Goal: Transaction & Acquisition: Purchase product/service

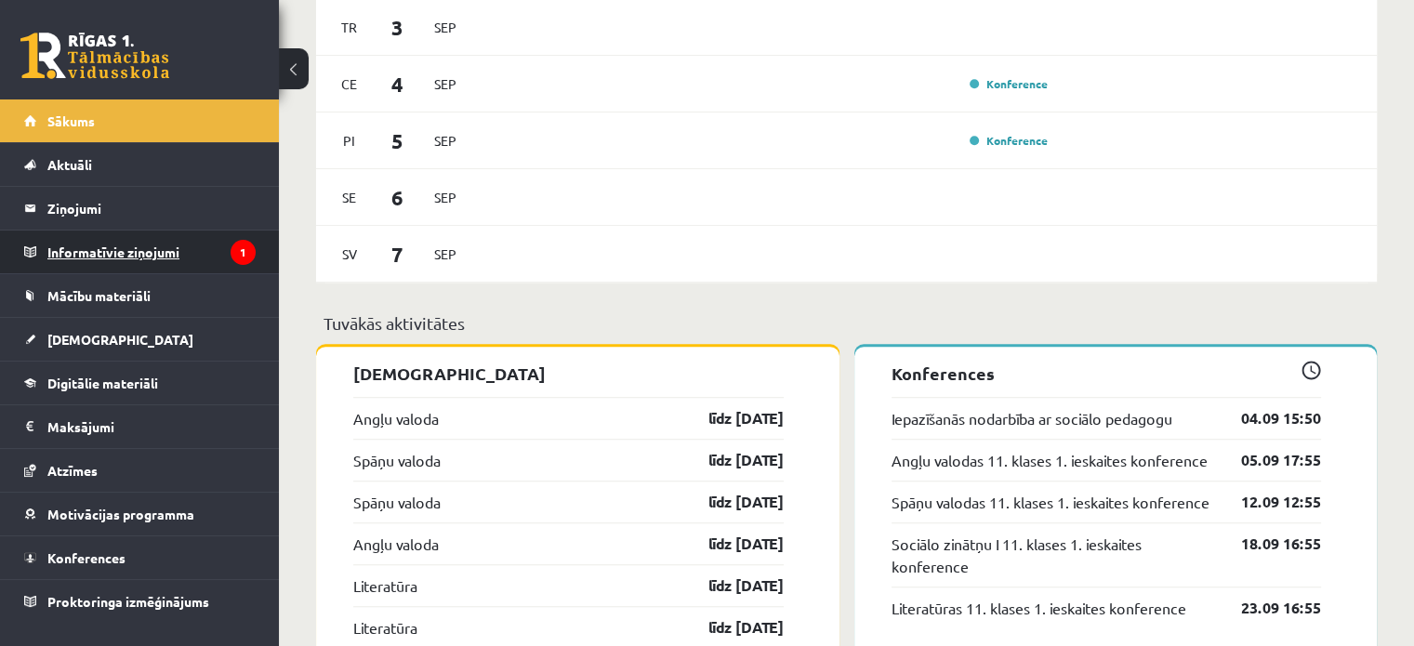
scroll to position [1302, 0]
click at [126, 248] on legend "Informatīvie ziņojumi 1" at bounding box center [151, 252] width 208 height 43
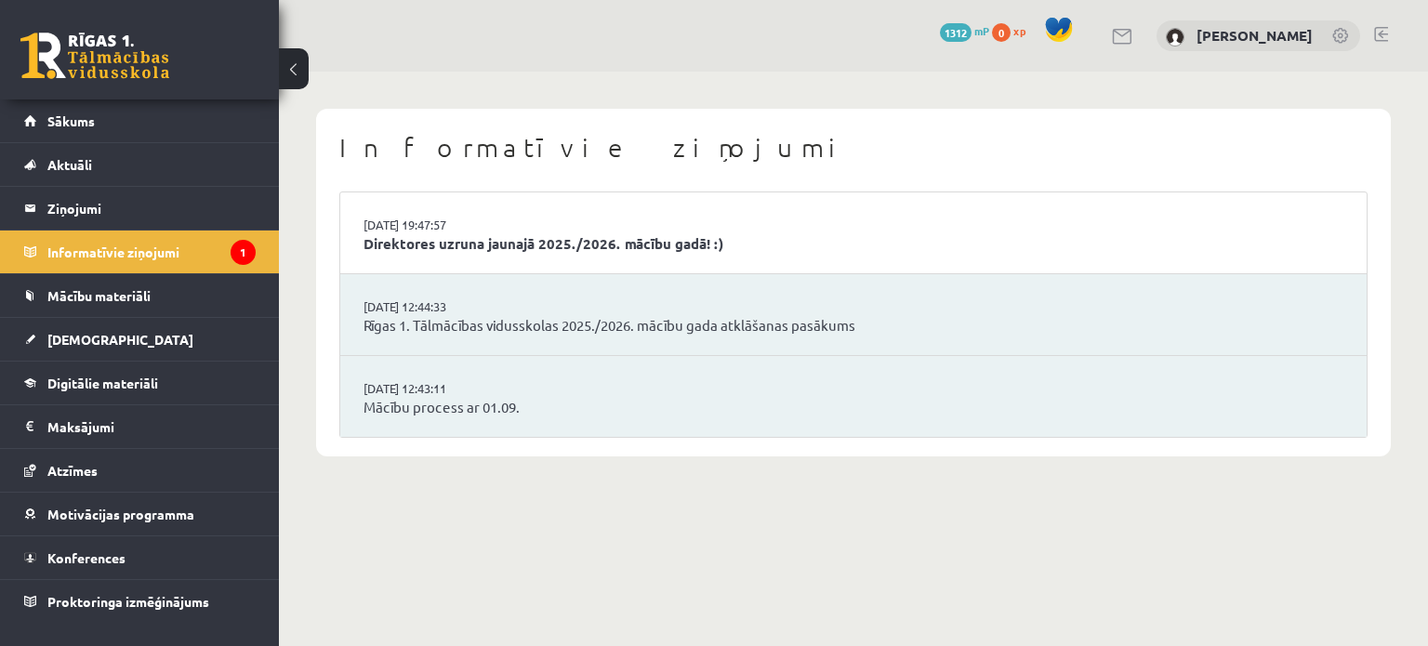
click at [558, 259] on li "29.08.2025 19:47:57 Direktores uzruna jaunajā 2025./2026. mācību gadā! :)" at bounding box center [853, 233] width 1026 height 82
click at [568, 248] on link "Direktores uzruna jaunajā 2025./2026. mācību gadā! :)" at bounding box center [853, 243] width 980 height 21
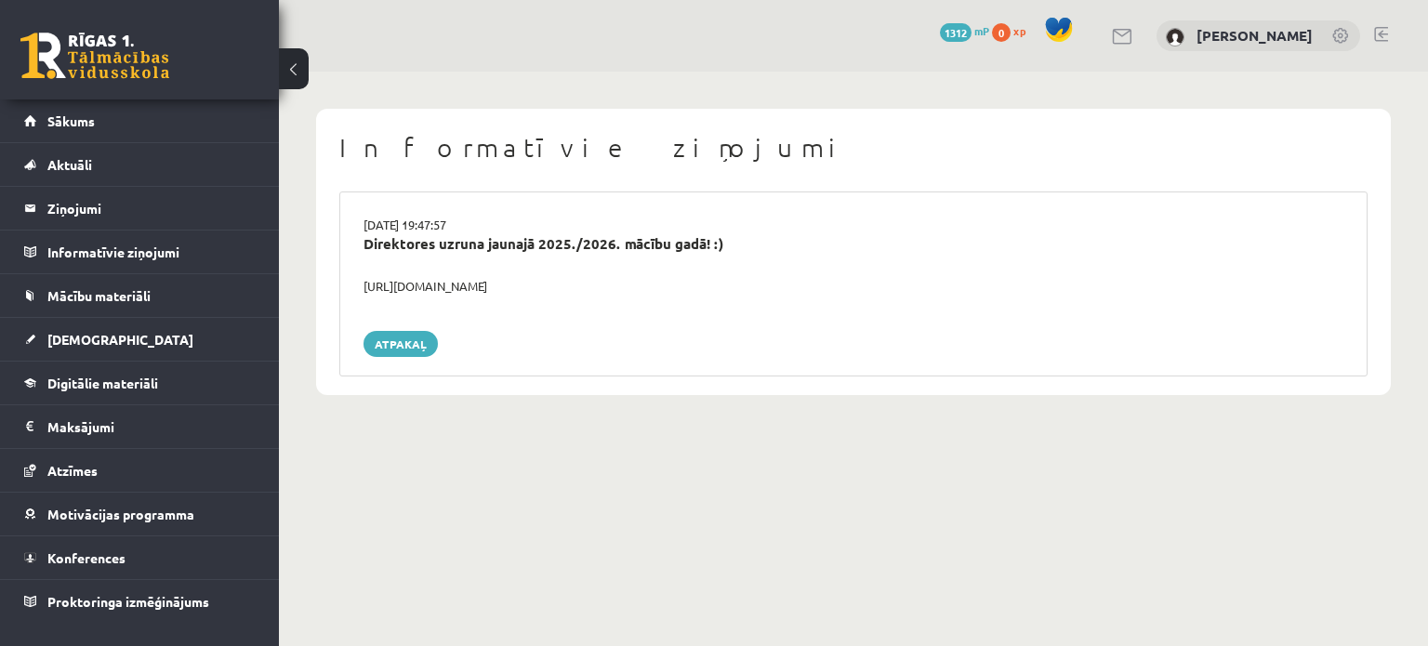
click at [134, 73] on link at bounding box center [94, 56] width 149 height 46
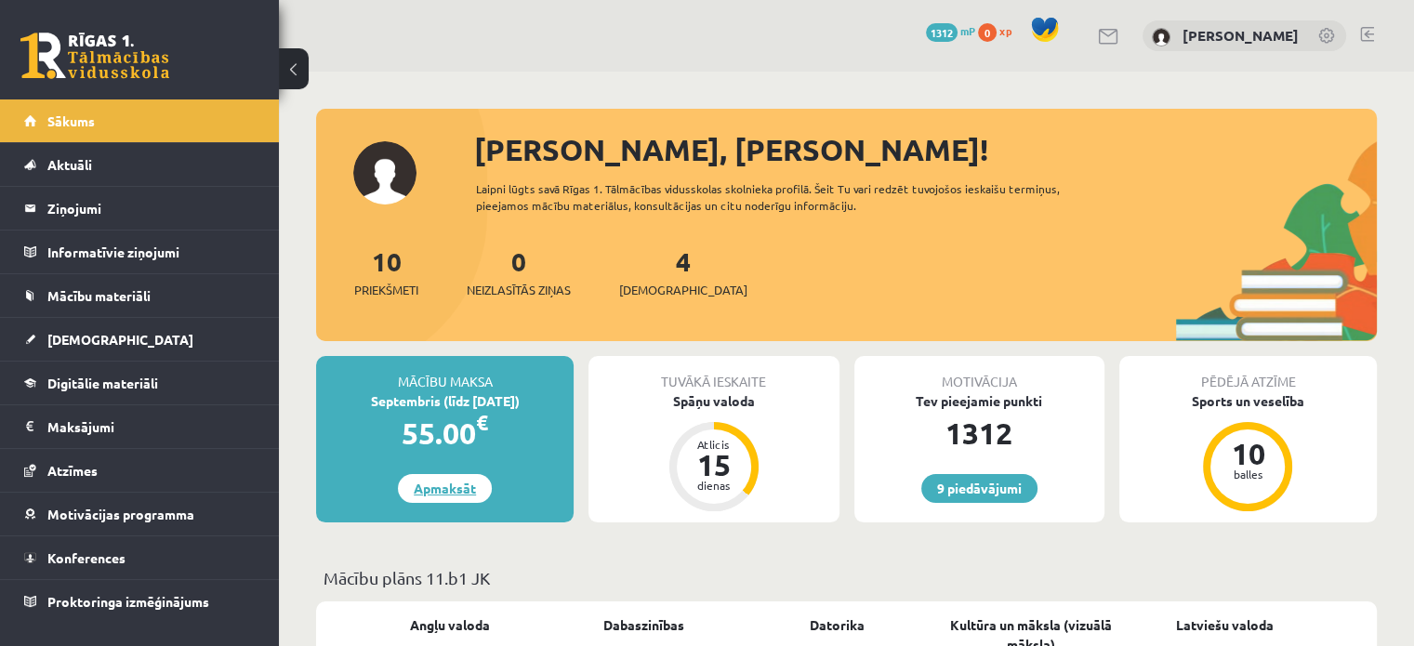
click at [454, 490] on link "Apmaksāt" at bounding box center [445, 488] width 94 height 29
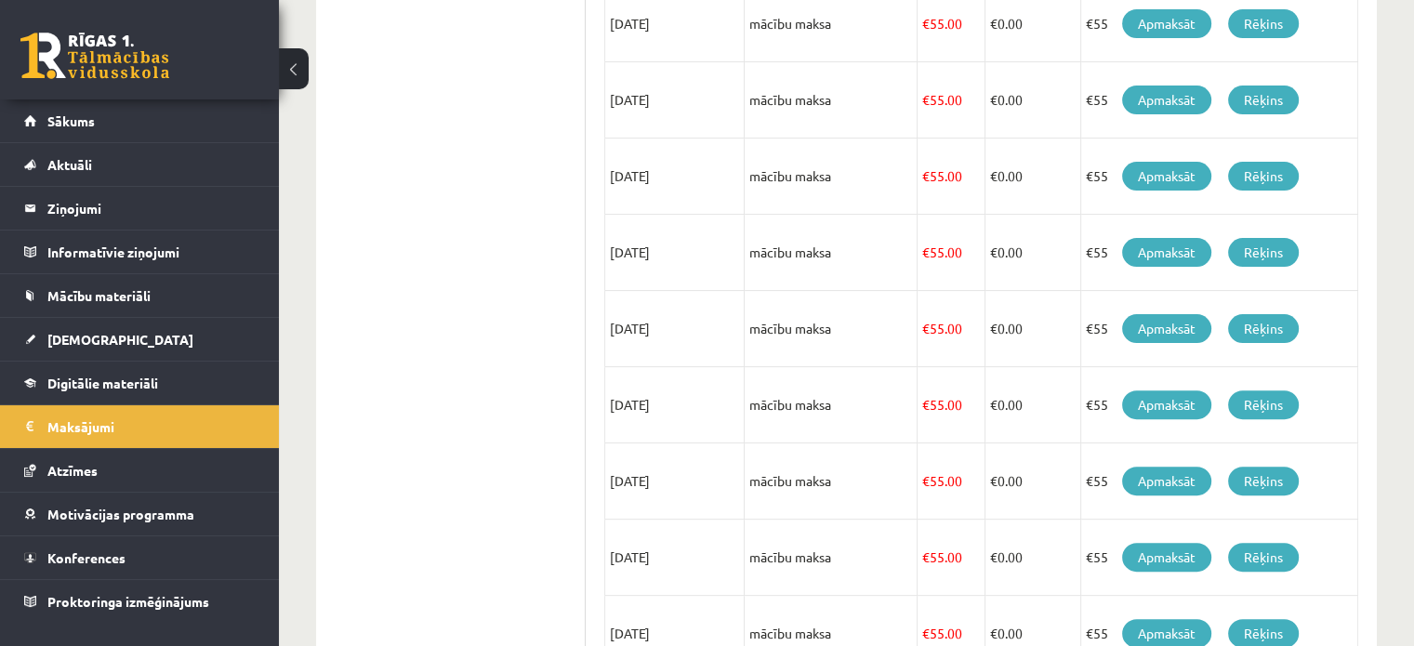
scroll to position [668, 0]
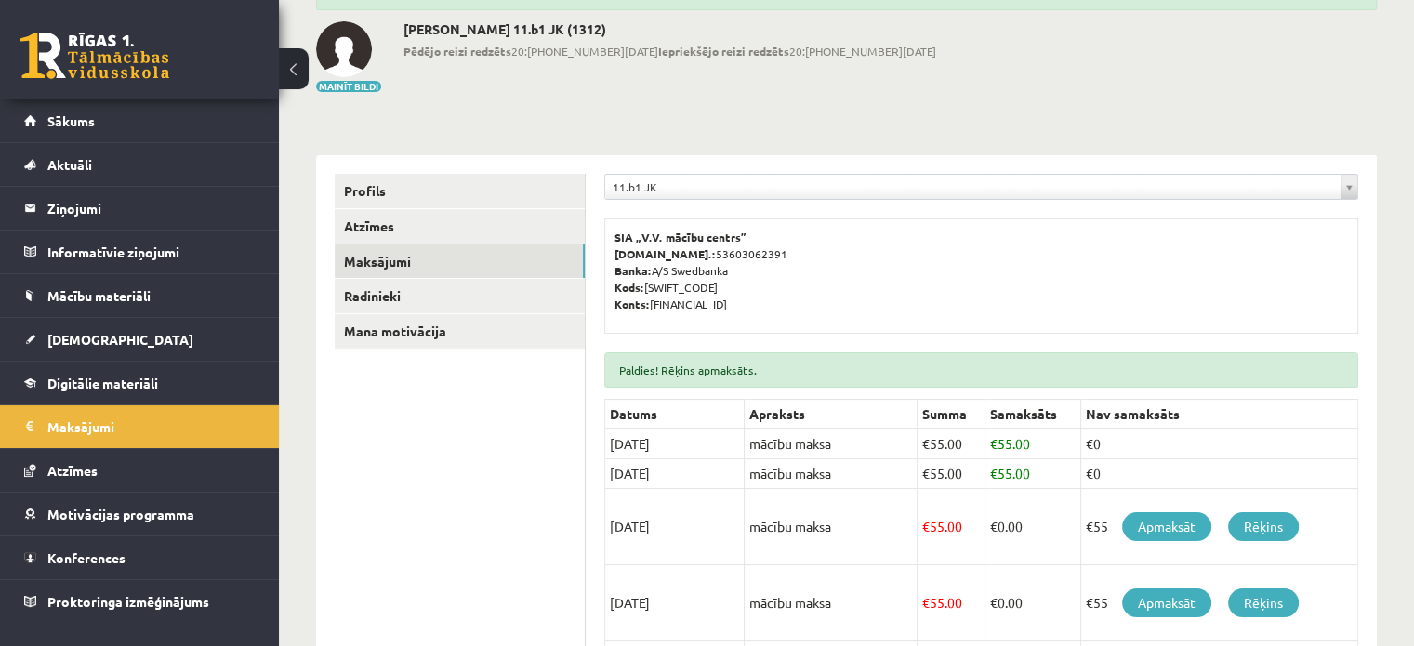
scroll to position [247, 0]
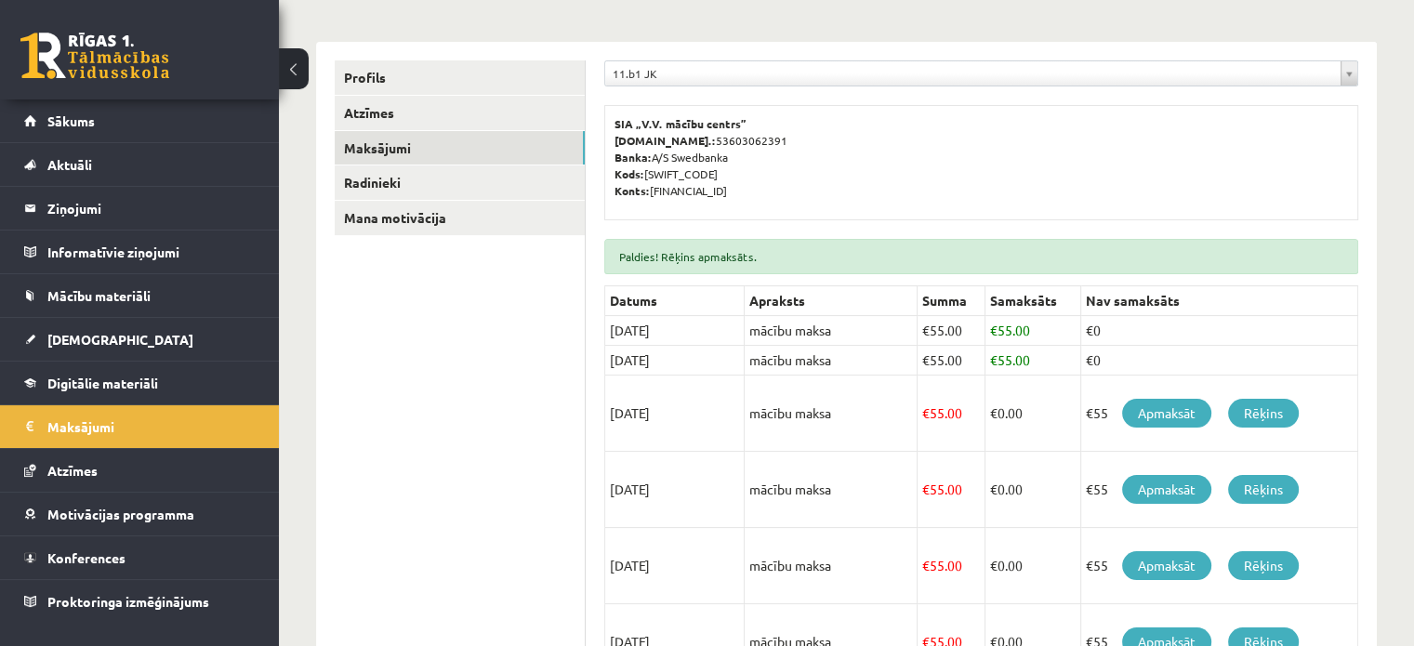
click at [126, 66] on link at bounding box center [94, 56] width 149 height 46
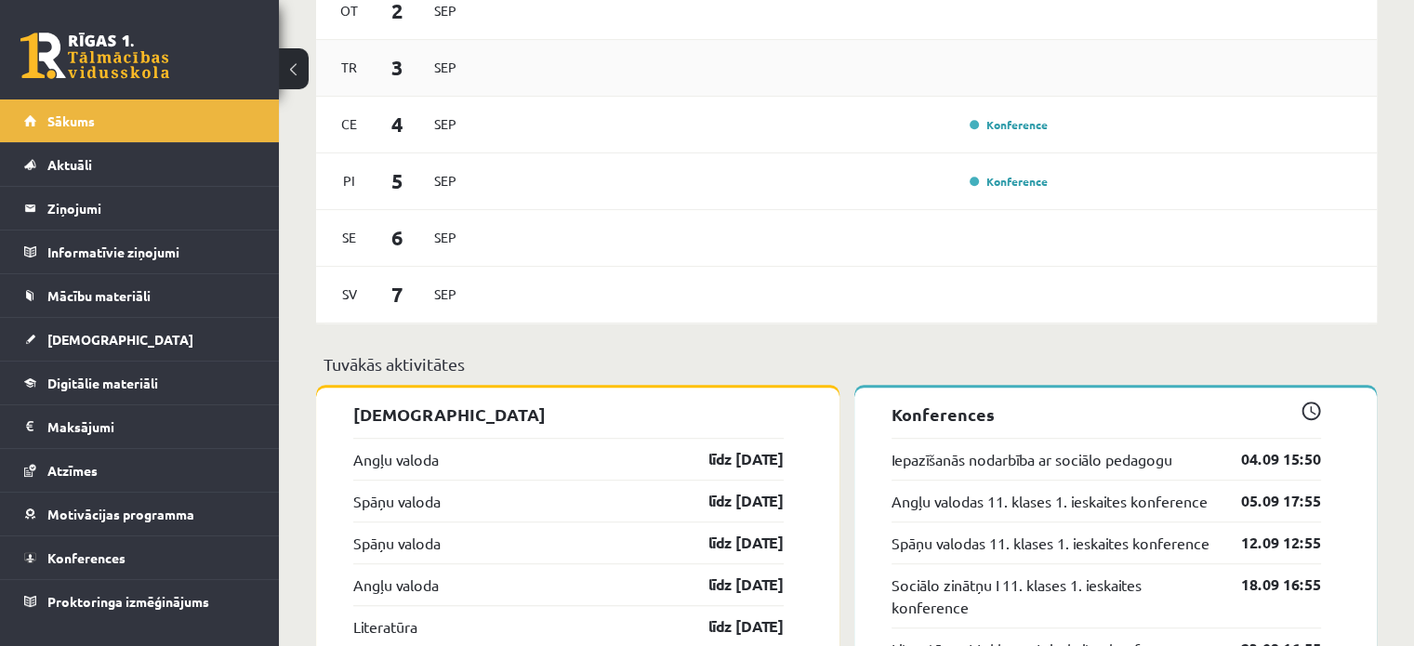
scroll to position [1177, 0]
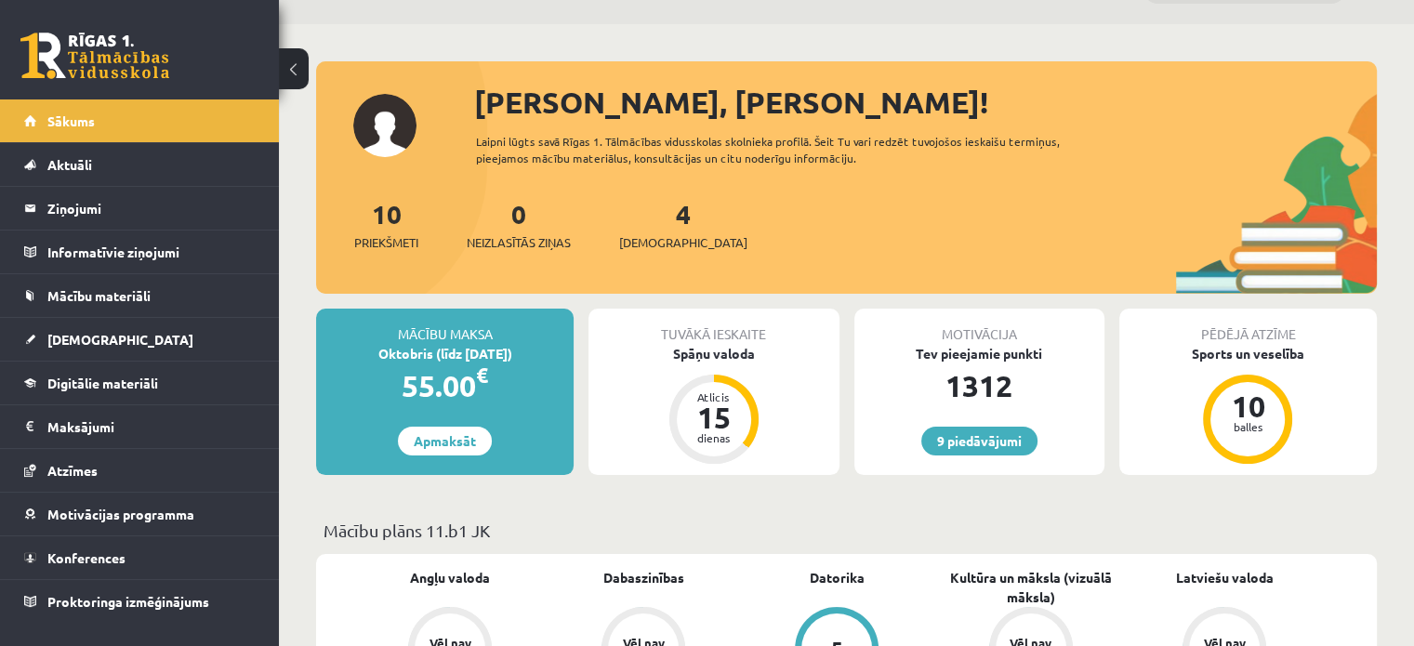
scroll to position [56, 0]
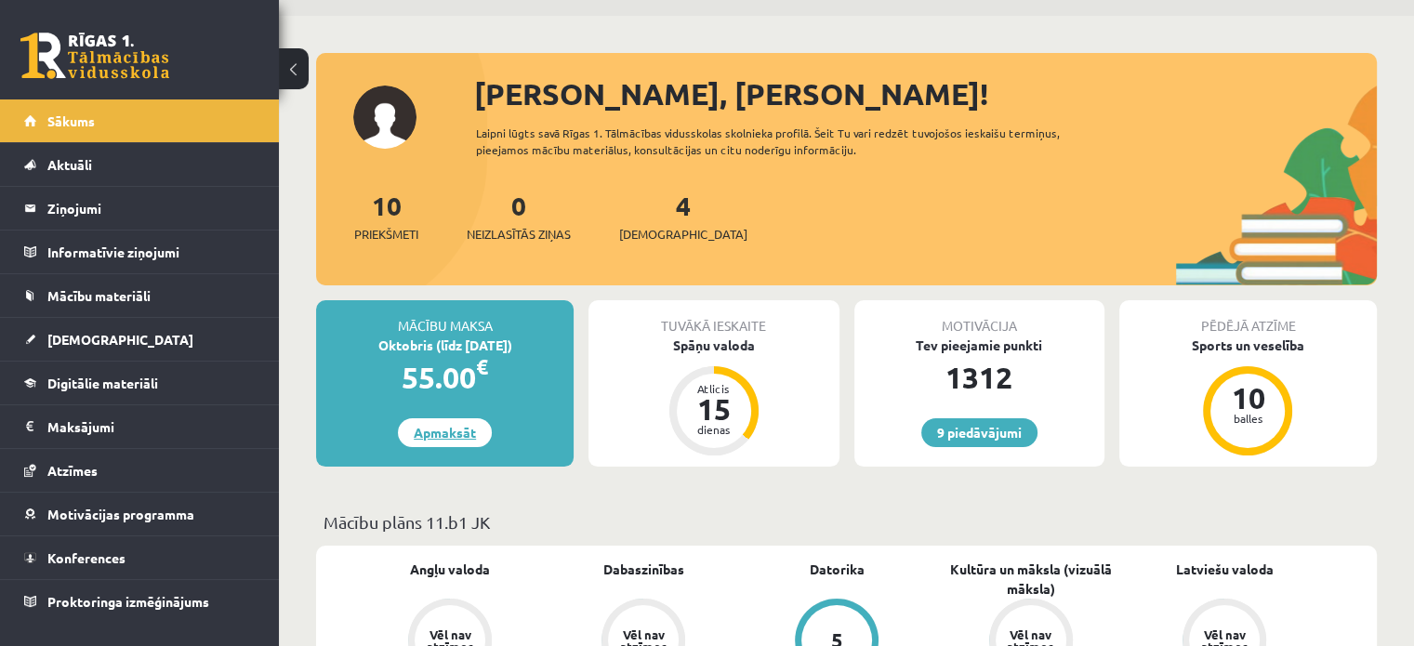
click at [421, 433] on link "Apmaksāt" at bounding box center [445, 432] width 94 height 29
